Goal: Find specific page/section: Find specific page/section

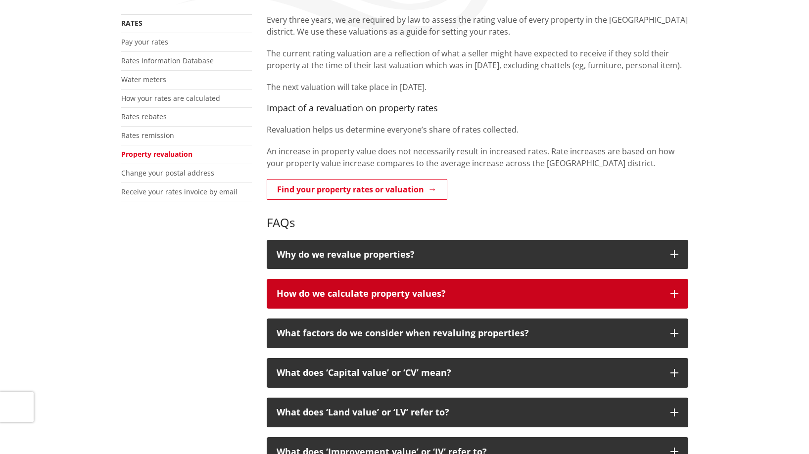
scroll to position [247, 0]
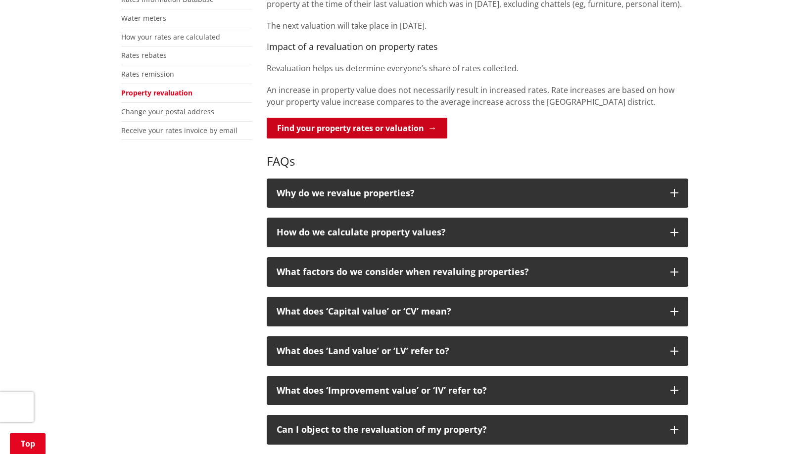
click at [365, 126] on link "Find your property rates or valuation" at bounding box center [357, 128] width 181 height 21
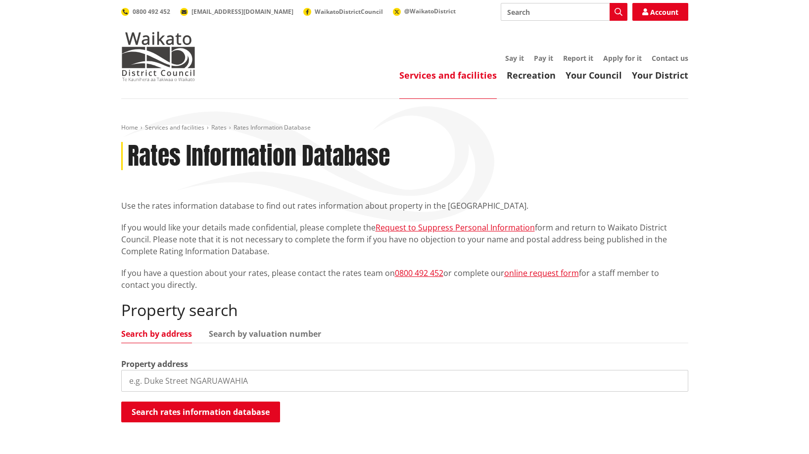
click at [361, 383] on input "search" at bounding box center [404, 381] width 567 height 22
type input "36 kotukutuku"
click at [228, 409] on button "Search rates information database" at bounding box center [200, 412] width 159 height 21
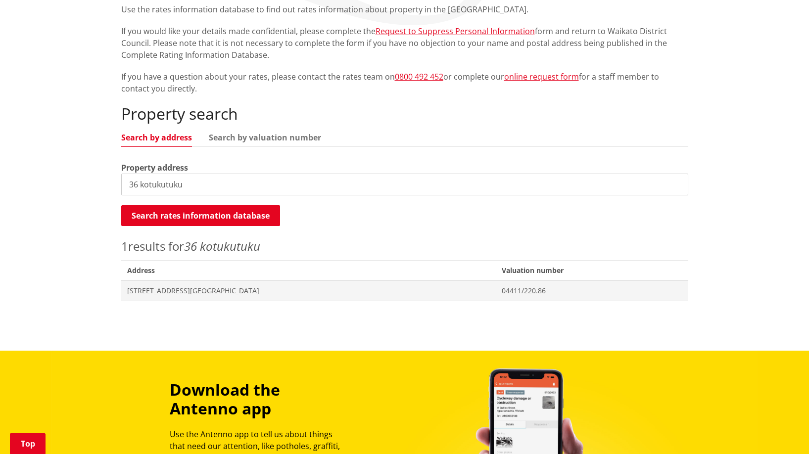
scroll to position [198, 0]
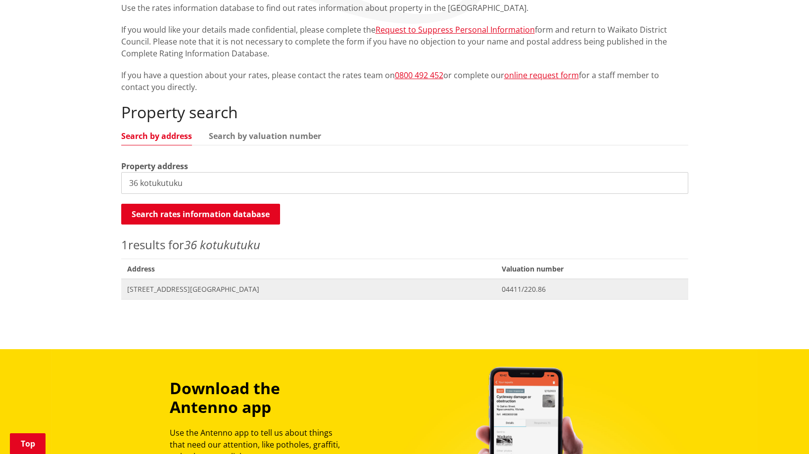
click at [216, 287] on span "36 Kotukutuku Street NGARUAWAHIA" at bounding box center [308, 289] width 363 height 10
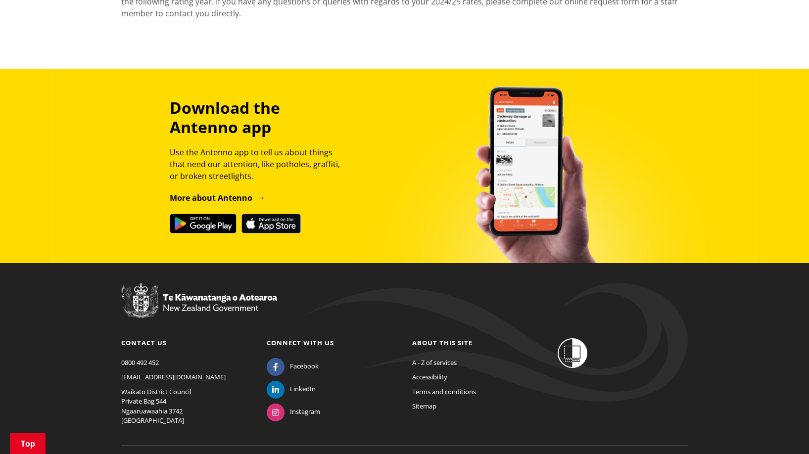
scroll to position [1229, 0]
